Goal: Task Accomplishment & Management: Complete application form

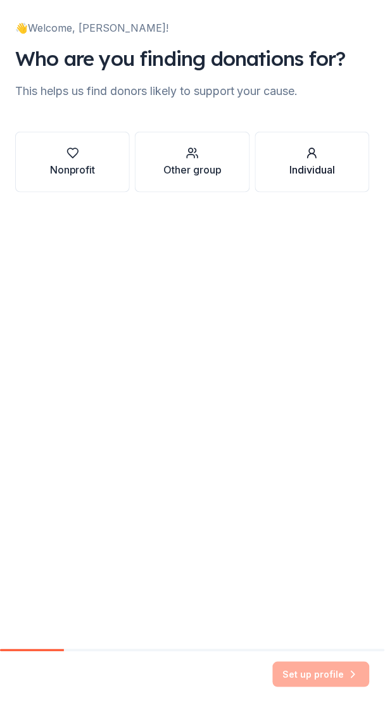
click at [308, 151] on icon "button" at bounding box center [312, 153] width 13 height 13
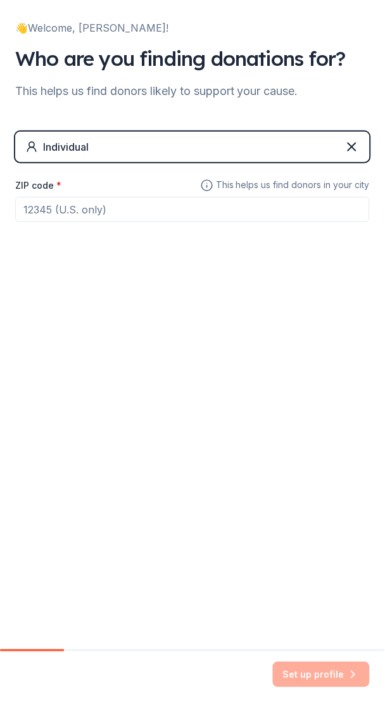
click at [57, 213] on input "ZIP code *" at bounding box center [192, 209] width 355 height 25
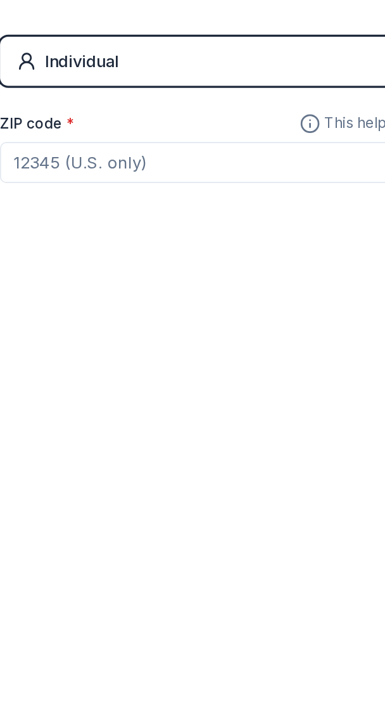
click at [55, 142] on div "Individual" at bounding box center [66, 146] width 46 height 15
click at [236, 146] on div "Individual" at bounding box center [192, 147] width 355 height 30
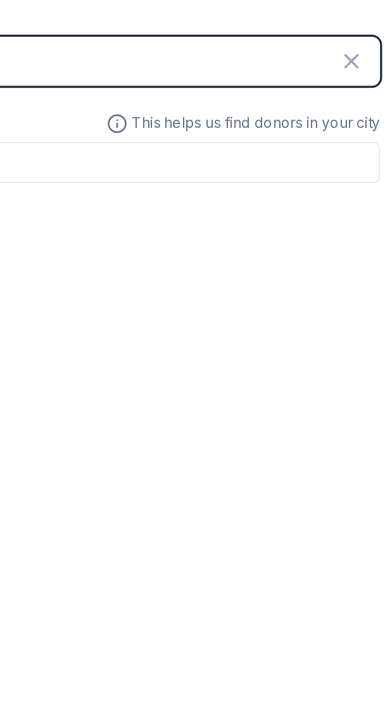
click at [357, 148] on icon at bounding box center [352, 146] width 15 height 15
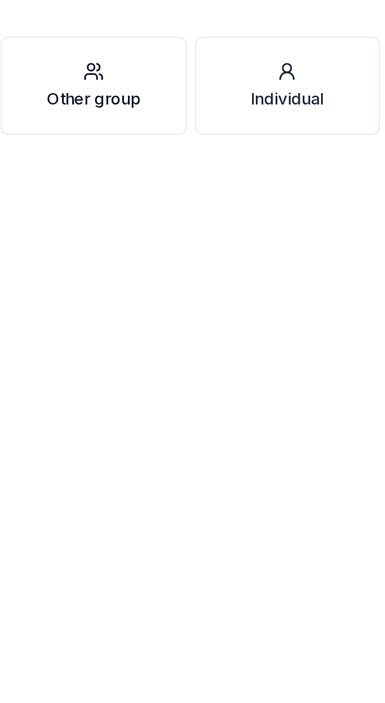
click at [196, 166] on div "Other group" at bounding box center [192, 169] width 58 height 15
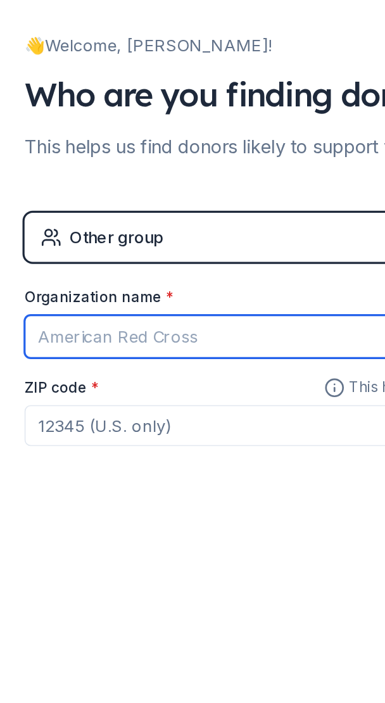
click at [47, 205] on input "Organization name *" at bounding box center [192, 208] width 355 height 27
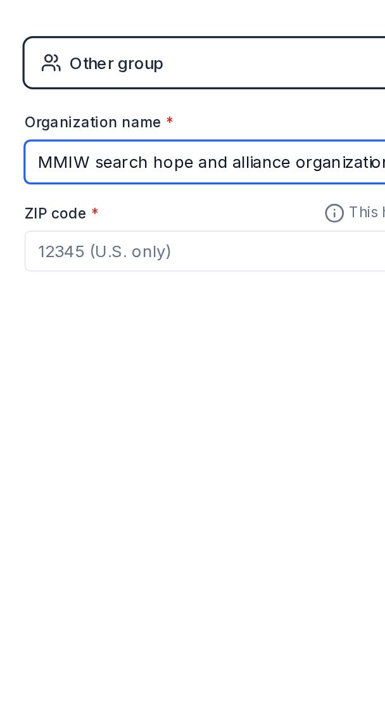
type input "MMIW search hope and alliance organization"
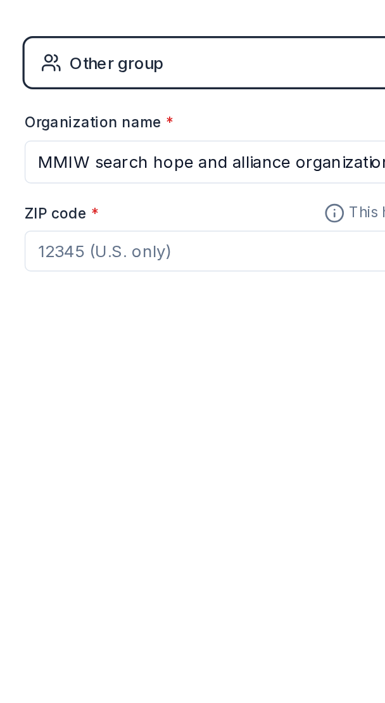
click at [99, 258] on input "ZIP code *" at bounding box center [192, 263] width 355 height 25
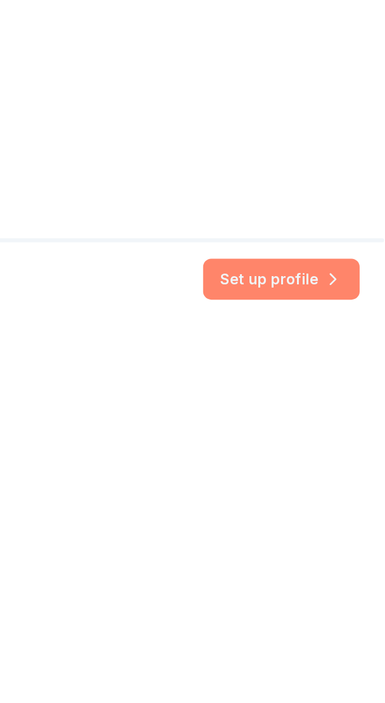
type input "97216"
click at [340, 675] on button "Set up profile" at bounding box center [321, 675] width 97 height 25
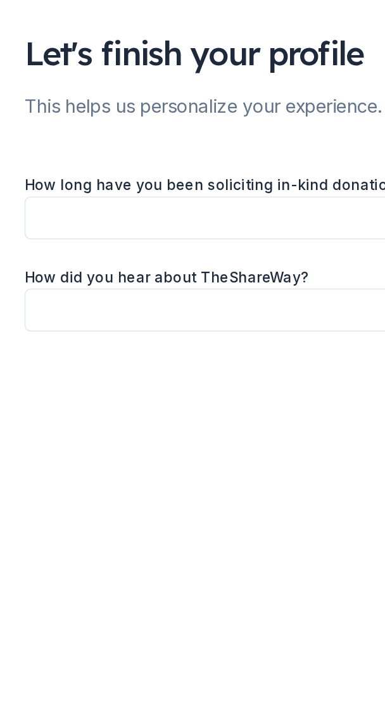
click at [213, 134] on button "button" at bounding box center [192, 135] width 355 height 27
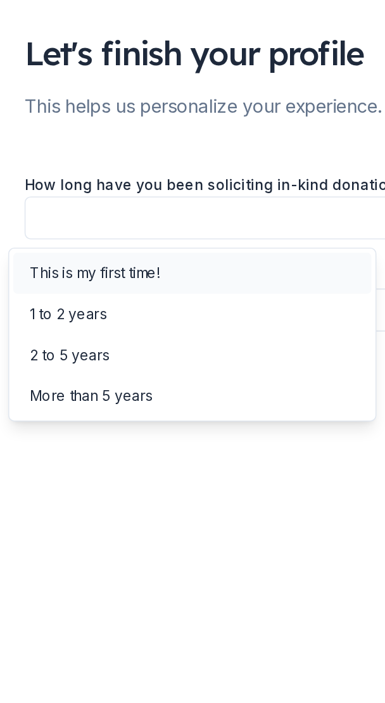
click at [64, 165] on div "This is my first time!" at bounding box center [58, 169] width 80 height 15
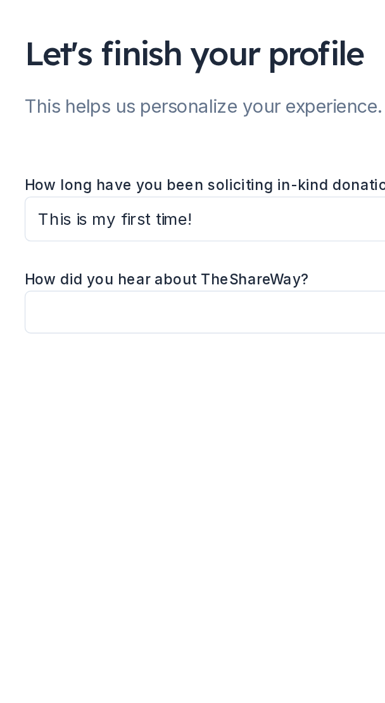
click at [202, 186] on button "button" at bounding box center [192, 193] width 355 height 27
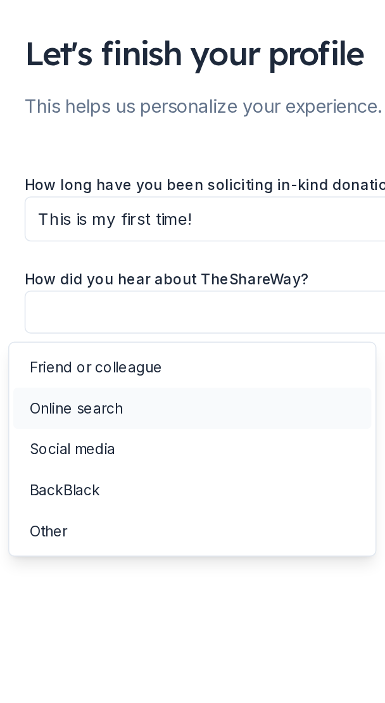
click at [53, 254] on div "Online search" at bounding box center [47, 252] width 58 height 15
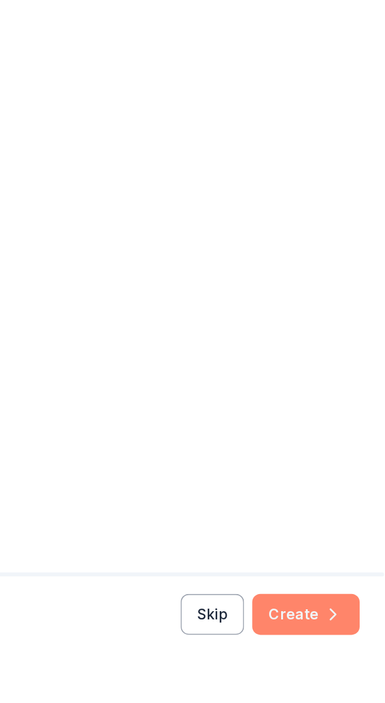
click at [336, 678] on button "Create" at bounding box center [336, 674] width 67 height 25
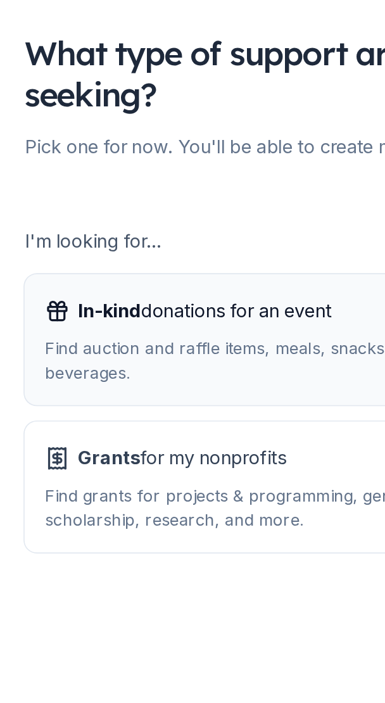
click at [58, 217] on div "Find auction and raffle items, meals, snacks, desserts, alcohol, and beverages." at bounding box center [192, 223] width 329 height 30
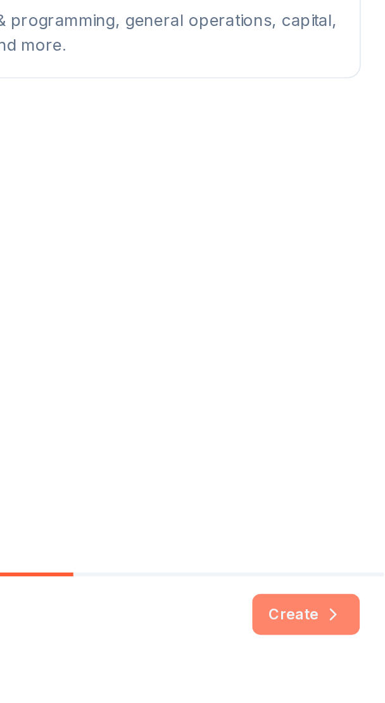
click at [345, 673] on button "Create" at bounding box center [336, 674] width 67 height 25
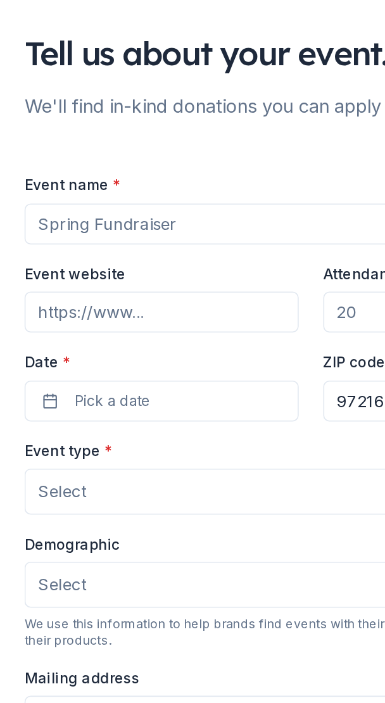
click at [39, 137] on input "Event name *" at bounding box center [192, 138] width 355 height 25
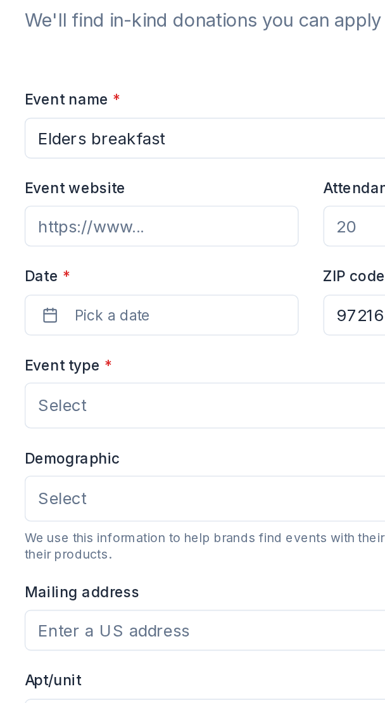
scroll to position [55, 0]
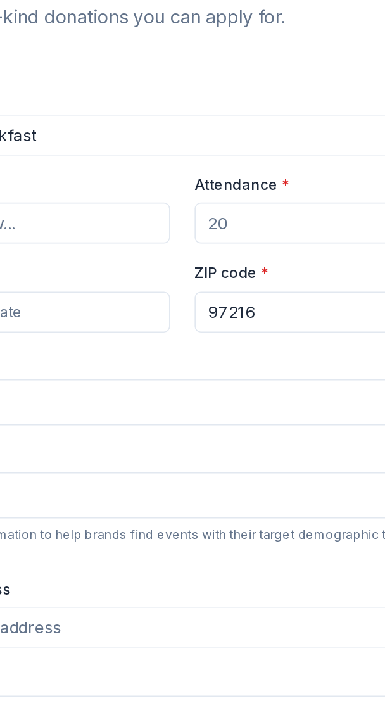
type input "Elders breakfast"
click at [231, 136] on input "Attendance *" at bounding box center [285, 137] width 170 height 25
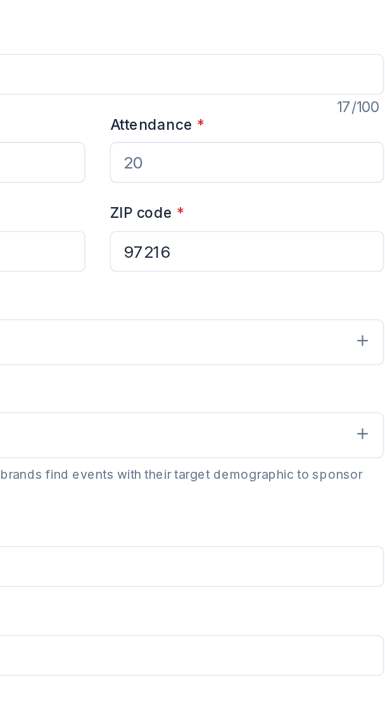
click at [231, 142] on input "Attendance *" at bounding box center [285, 137] width 170 height 25
type input "0"
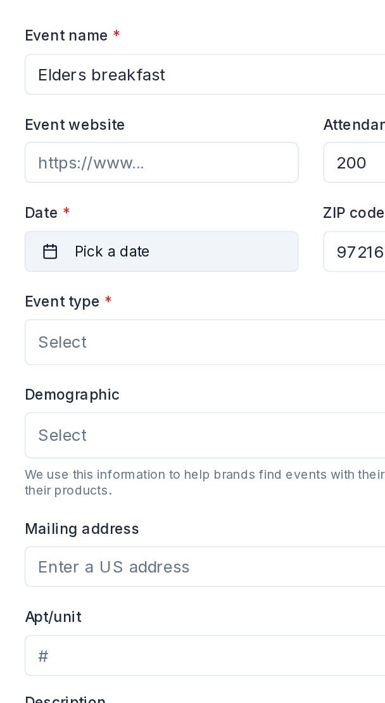
type input "200"
click at [141, 184] on button "Pick a date" at bounding box center [100, 193] width 170 height 25
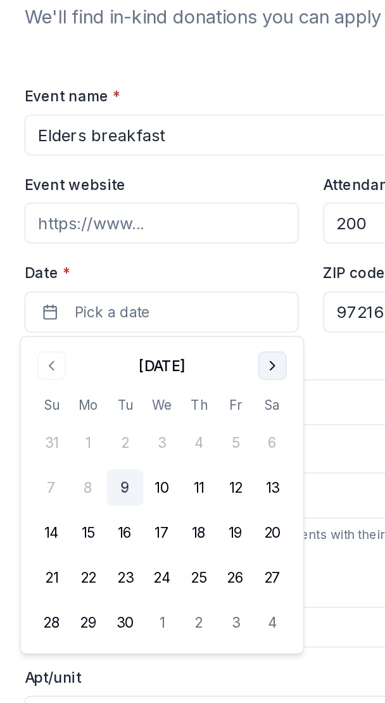
click at [166, 226] on button "Go to next month" at bounding box center [169, 226] width 18 height 18
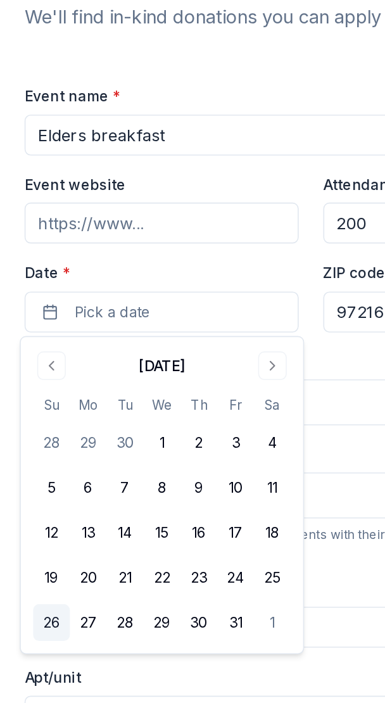
click at [22, 387] on button "26" at bounding box center [31, 385] width 23 height 23
click at [133, 135] on input "Event website" at bounding box center [100, 137] width 170 height 25
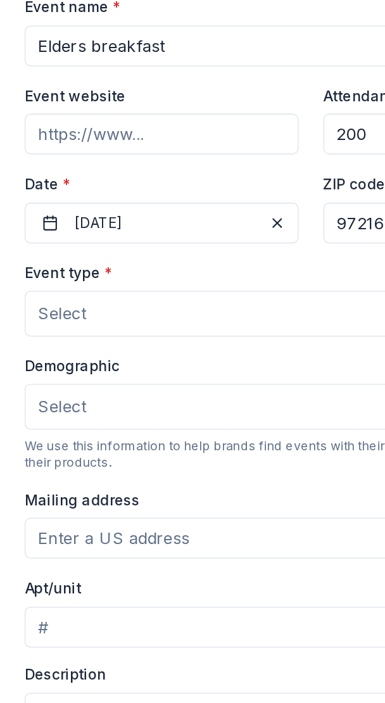
scroll to position [135, 0]
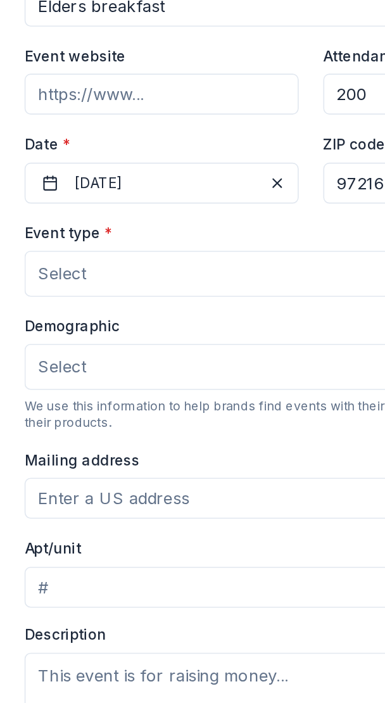
click at [191, 166] on button "Select" at bounding box center [192, 169] width 355 height 28
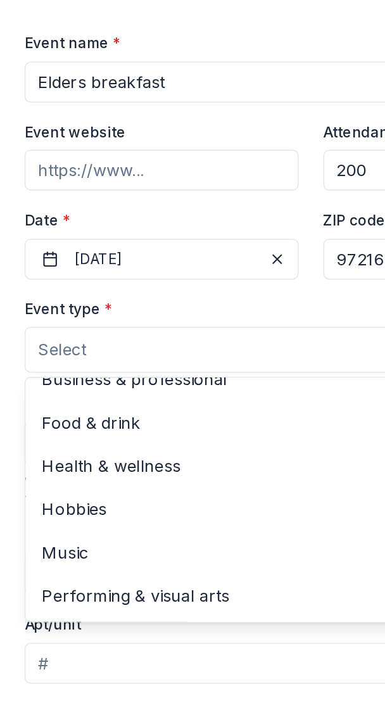
scroll to position [47, 0]
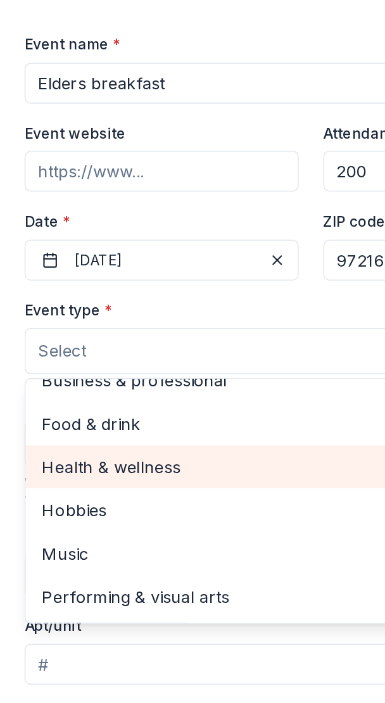
click at [91, 337] on div "Health & wellness" at bounding box center [192, 329] width 353 height 27
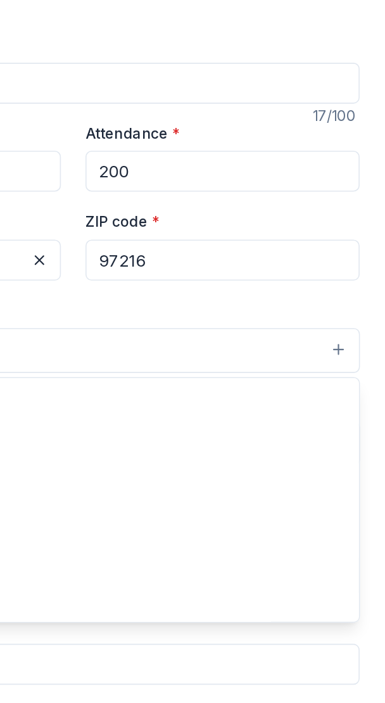
scroll to position [0, 0]
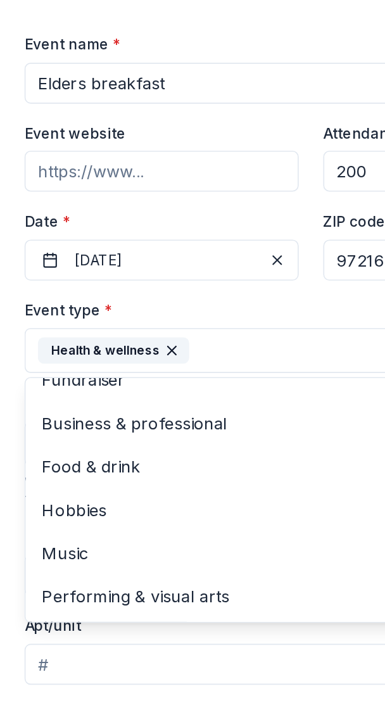
click at [136, 253] on button "Health & wellness" at bounding box center [192, 257] width 355 height 28
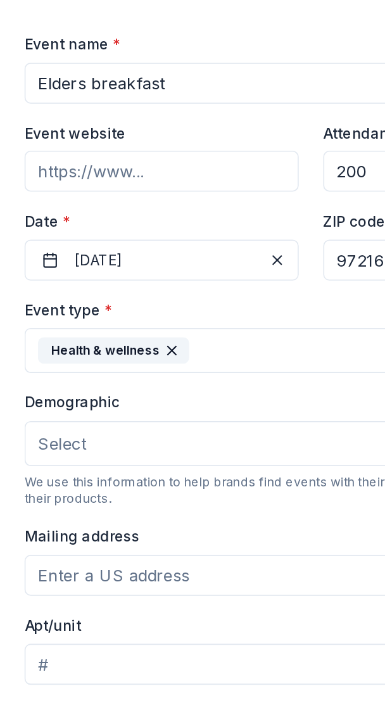
click at [45, 313] on span "Select" at bounding box center [38, 315] width 30 height 16
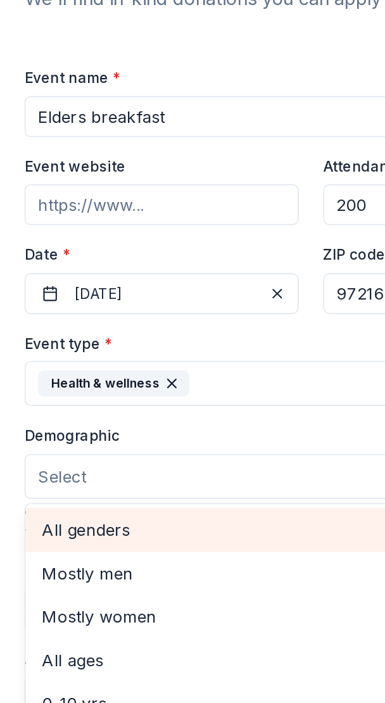
click at [64, 334] on span "All genders" at bounding box center [192, 328] width 333 height 16
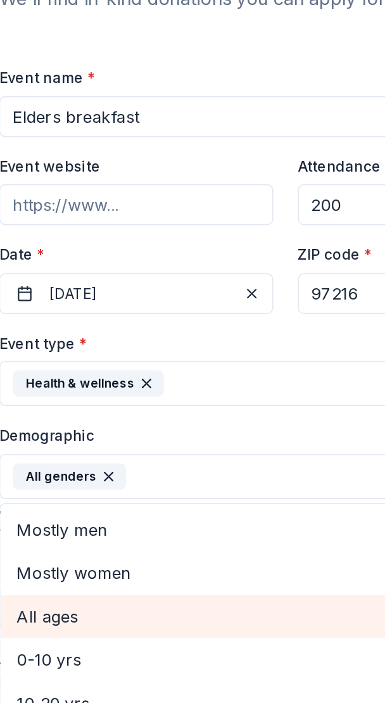
click at [53, 379] on span "All ages" at bounding box center [192, 382] width 333 height 16
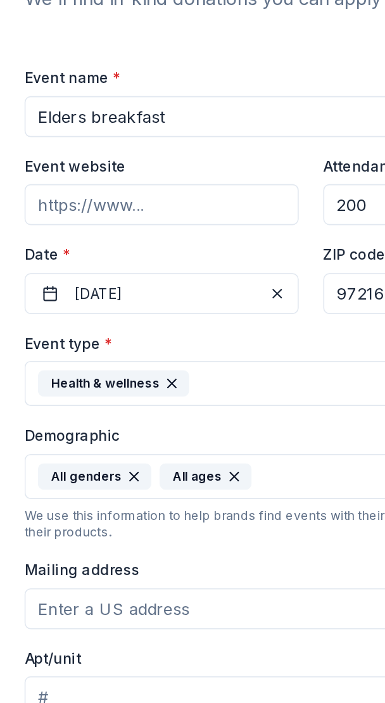
click at [135, 235] on button "Health & wellness" at bounding box center [192, 238] width 355 height 28
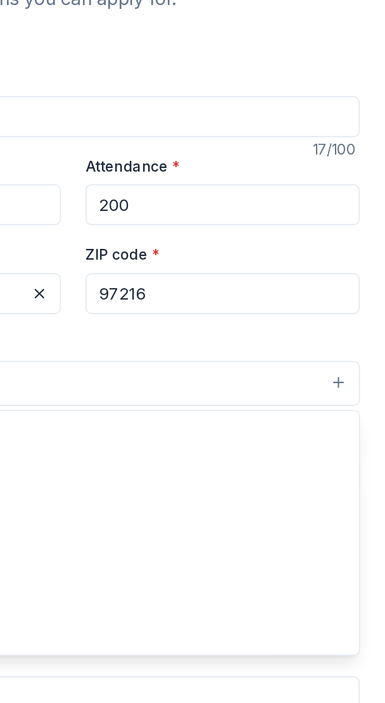
click at [363, 229] on button "Health & wellness" at bounding box center [192, 238] width 355 height 28
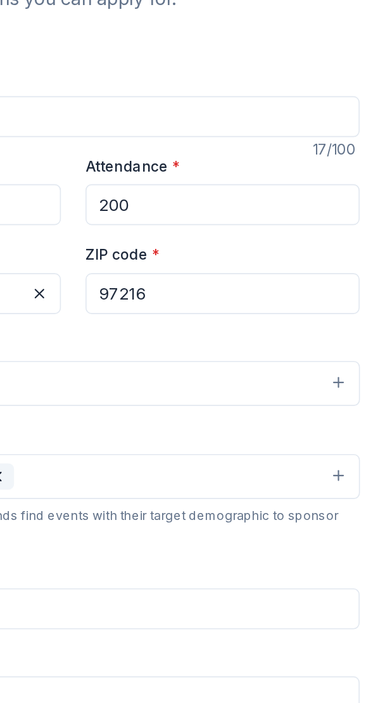
click at [360, 238] on button "Health & wellness" at bounding box center [192, 238] width 355 height 28
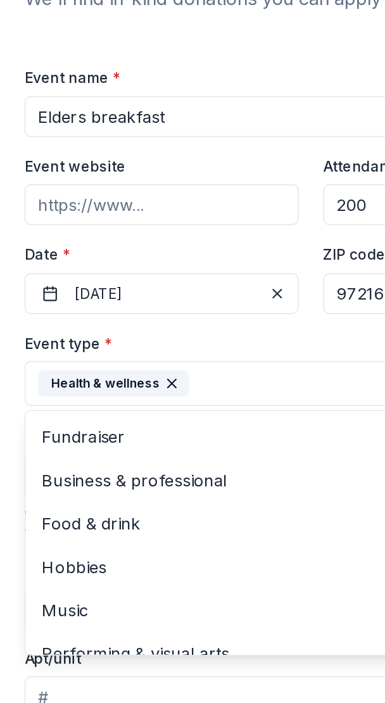
scroll to position [15, 0]
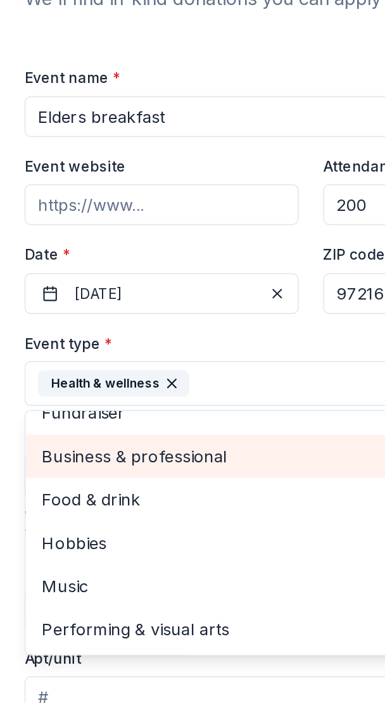
click at [125, 286] on span "Business & professional" at bounding box center [192, 282] width 333 height 16
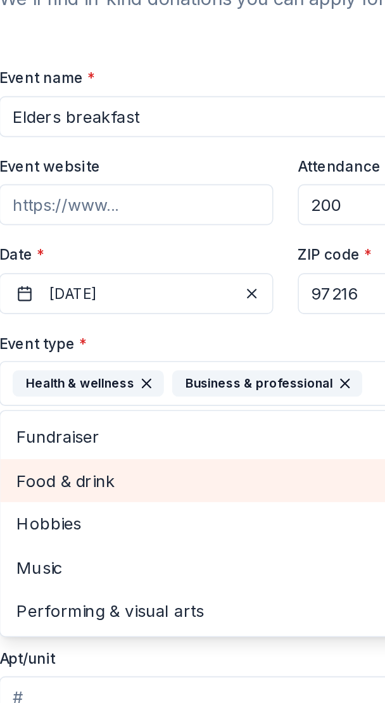
scroll to position [0, 0]
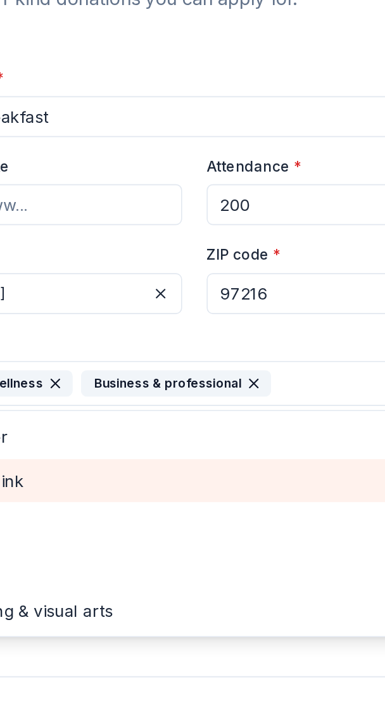
click at [227, 237] on icon "button" at bounding box center [229, 237] width 5 height 5
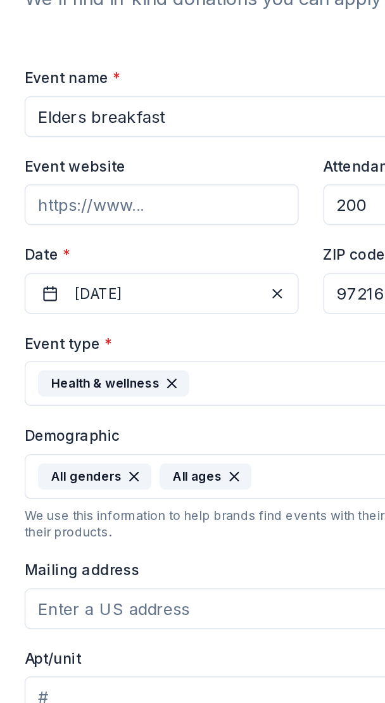
click at [147, 237] on button "Health & wellness" at bounding box center [192, 238] width 355 height 28
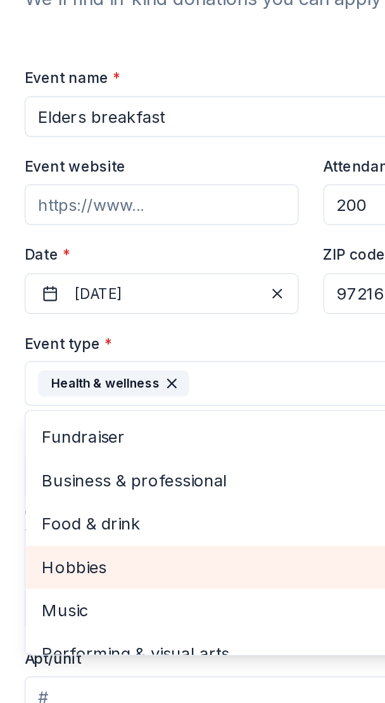
scroll to position [15, 0]
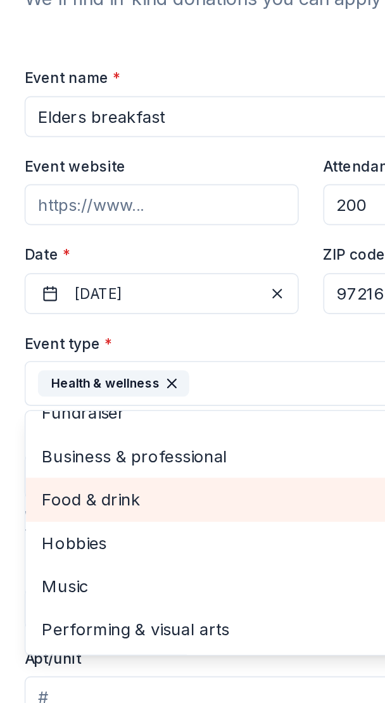
click at [72, 306] on span "Food & drink" at bounding box center [192, 309] width 333 height 16
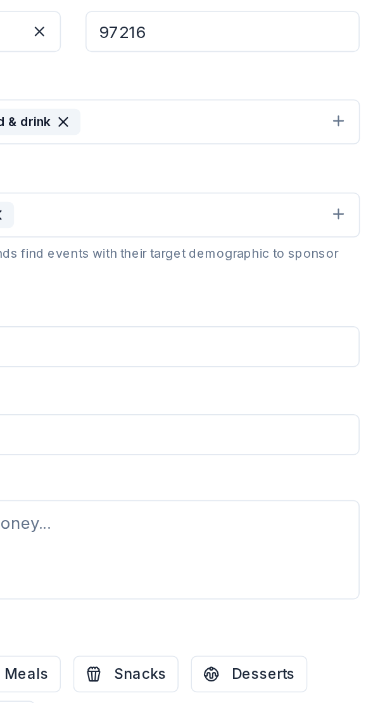
scroll to position [0, 0]
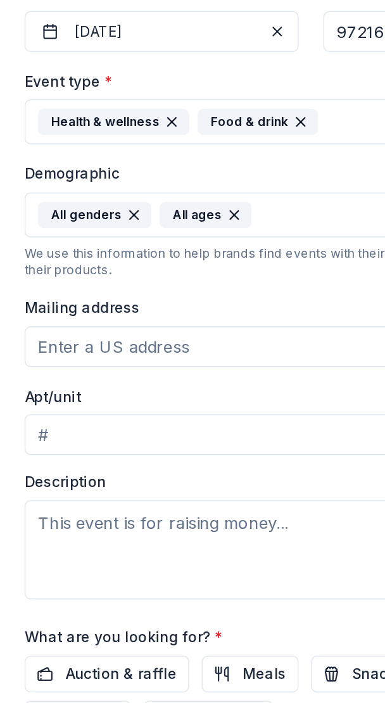
click at [151, 351] on input "Mailing address" at bounding box center [192, 352] width 355 height 25
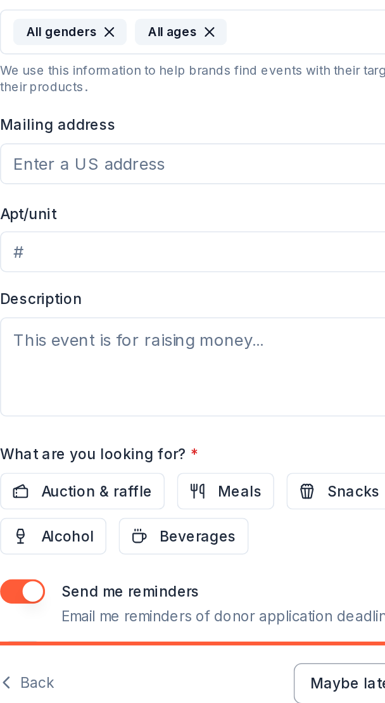
type input "[STREET_ADDRESS][GEOGRAPHIC_DATA]"
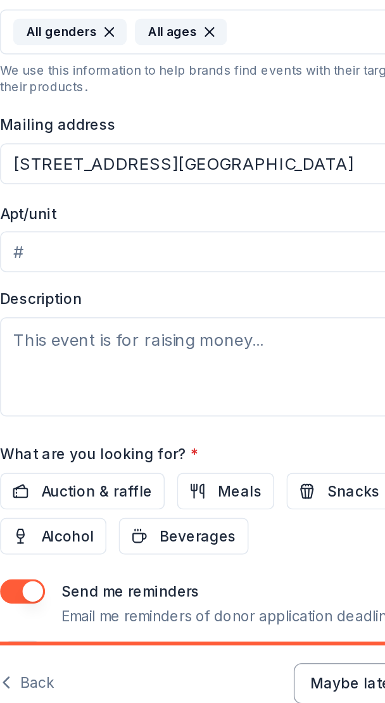
type input "6"
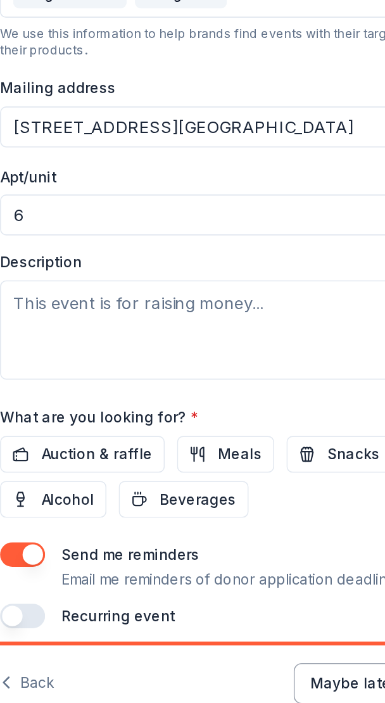
scroll to position [134, 0]
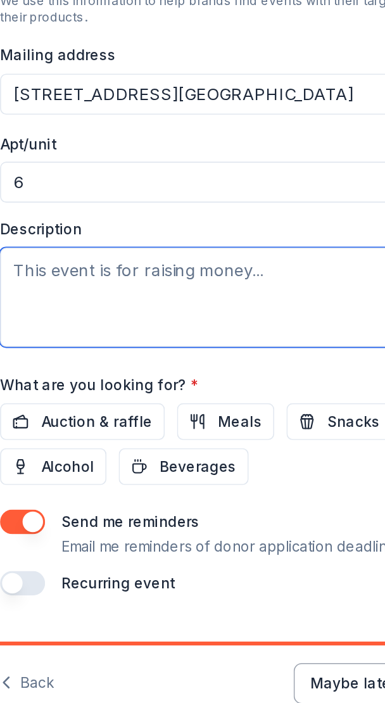
click at [148, 435] on textarea at bounding box center [192, 435] width 355 height 61
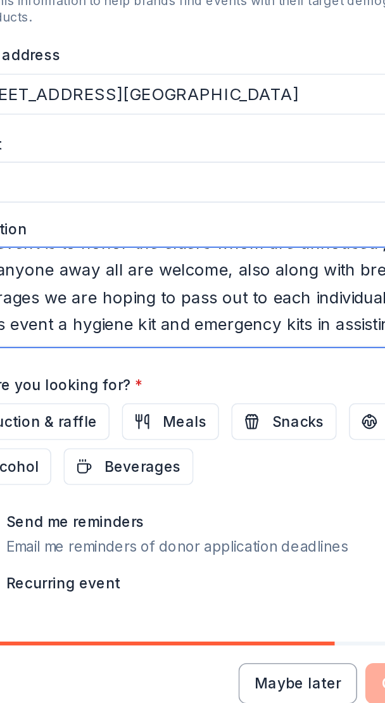
scroll to position [16, 0]
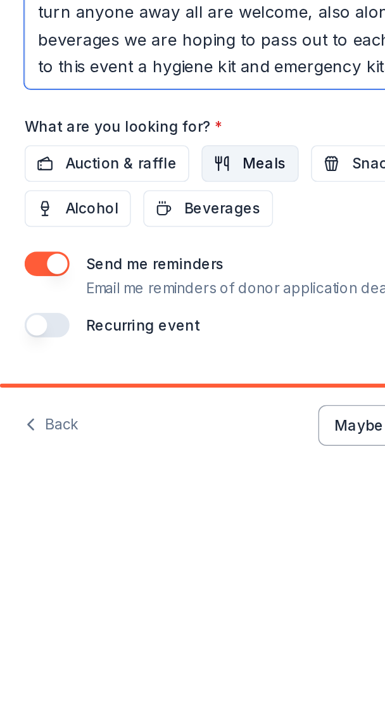
type textarea "This event is to honor the elders whom are unhoused , we will not turn anyone a…"
click at [150, 509] on span "Meals" at bounding box center [163, 512] width 27 height 15
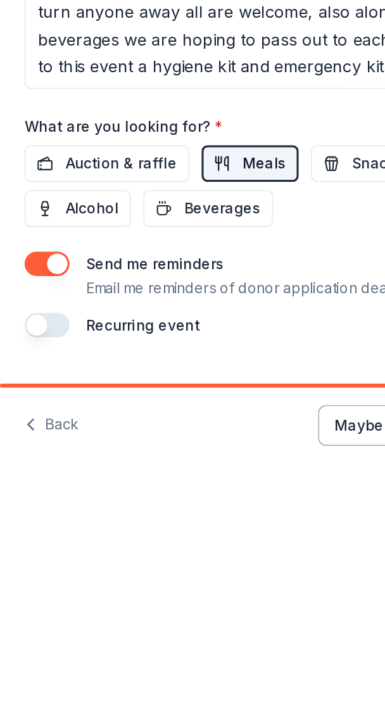
scroll to position [0, 0]
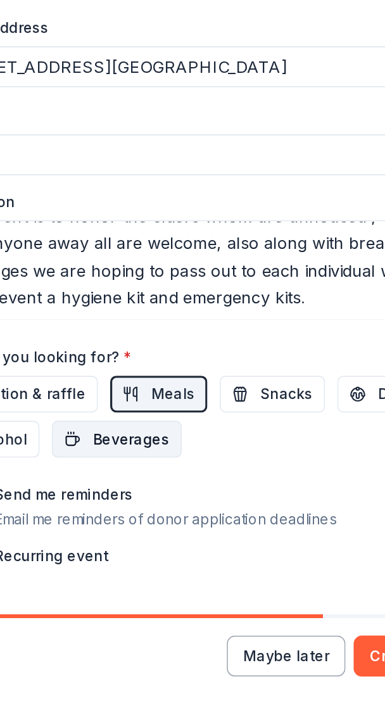
click at [144, 543] on span "Beverages" at bounding box center [138, 540] width 48 height 15
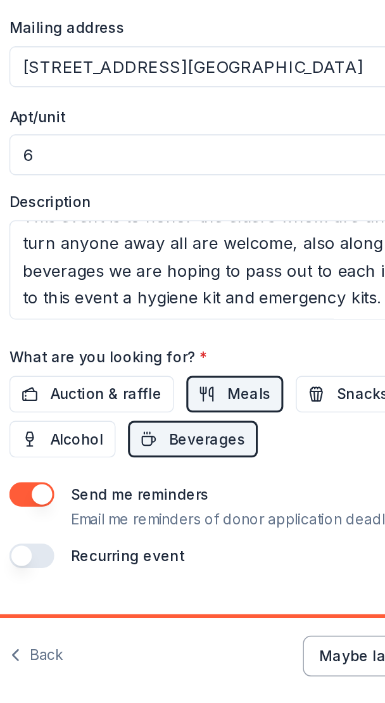
click at [190, 542] on div "Auction & raffle Meals Snacks Desserts Alcohol Beverages" at bounding box center [192, 526] width 355 height 51
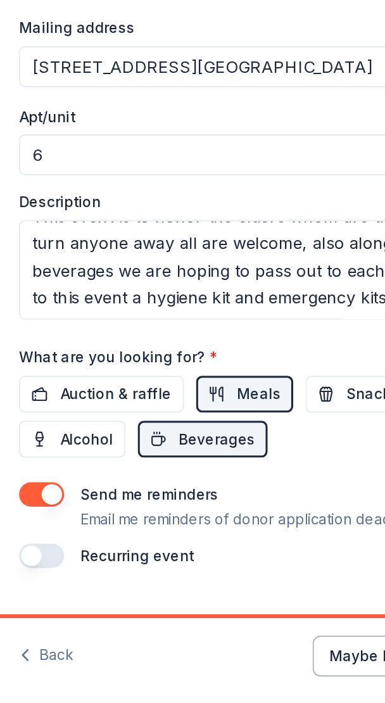
click at [126, 487] on label "What are you looking for? *" at bounding box center [76, 489] width 123 height 13
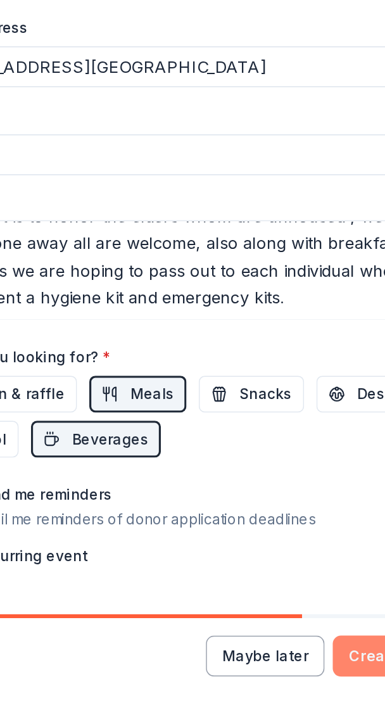
click at [301, 671] on button "Create event" at bounding box center [323, 674] width 94 height 25
